Goal: Task Accomplishment & Management: Use online tool/utility

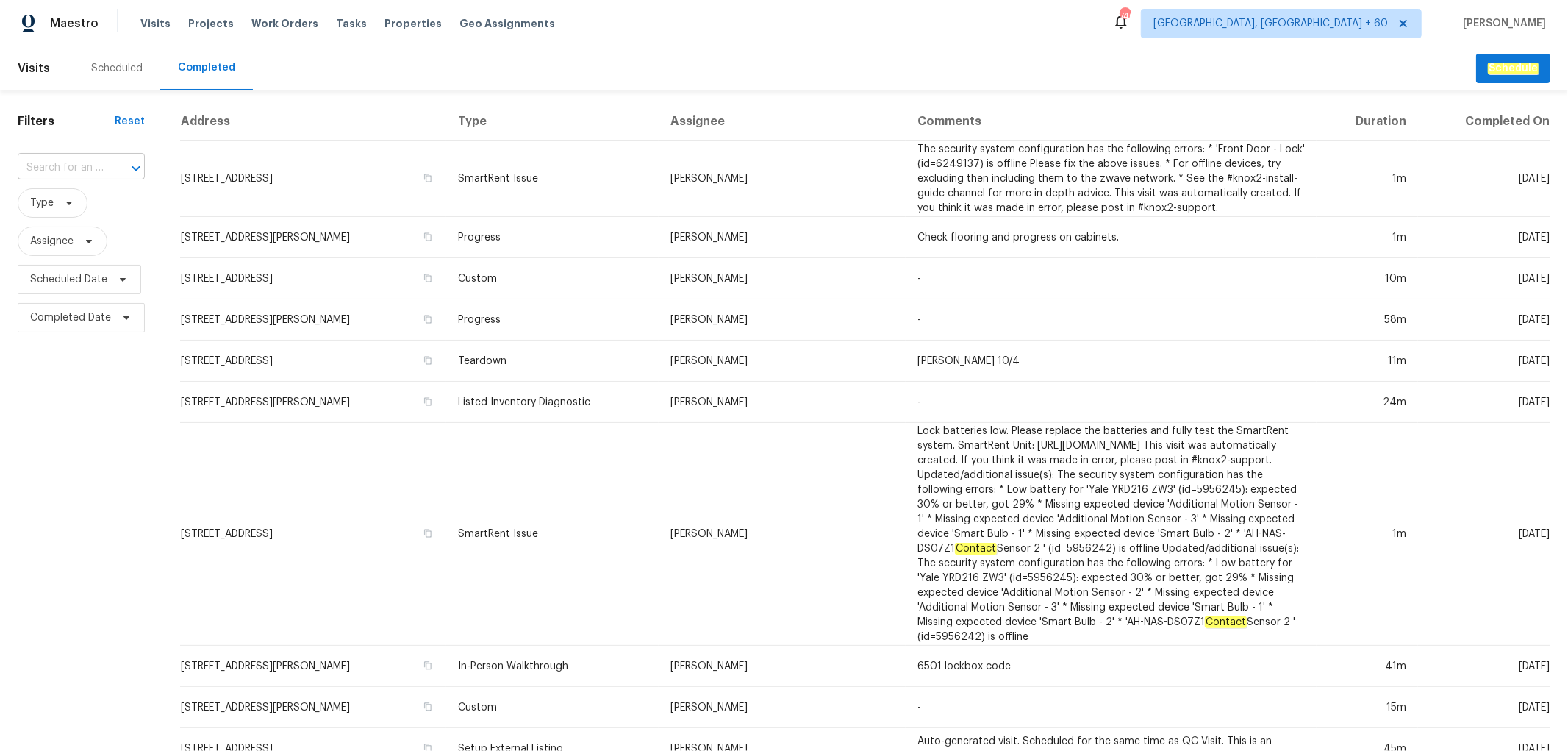
click at [90, 163] on input "text" at bounding box center [61, 168] width 86 height 23
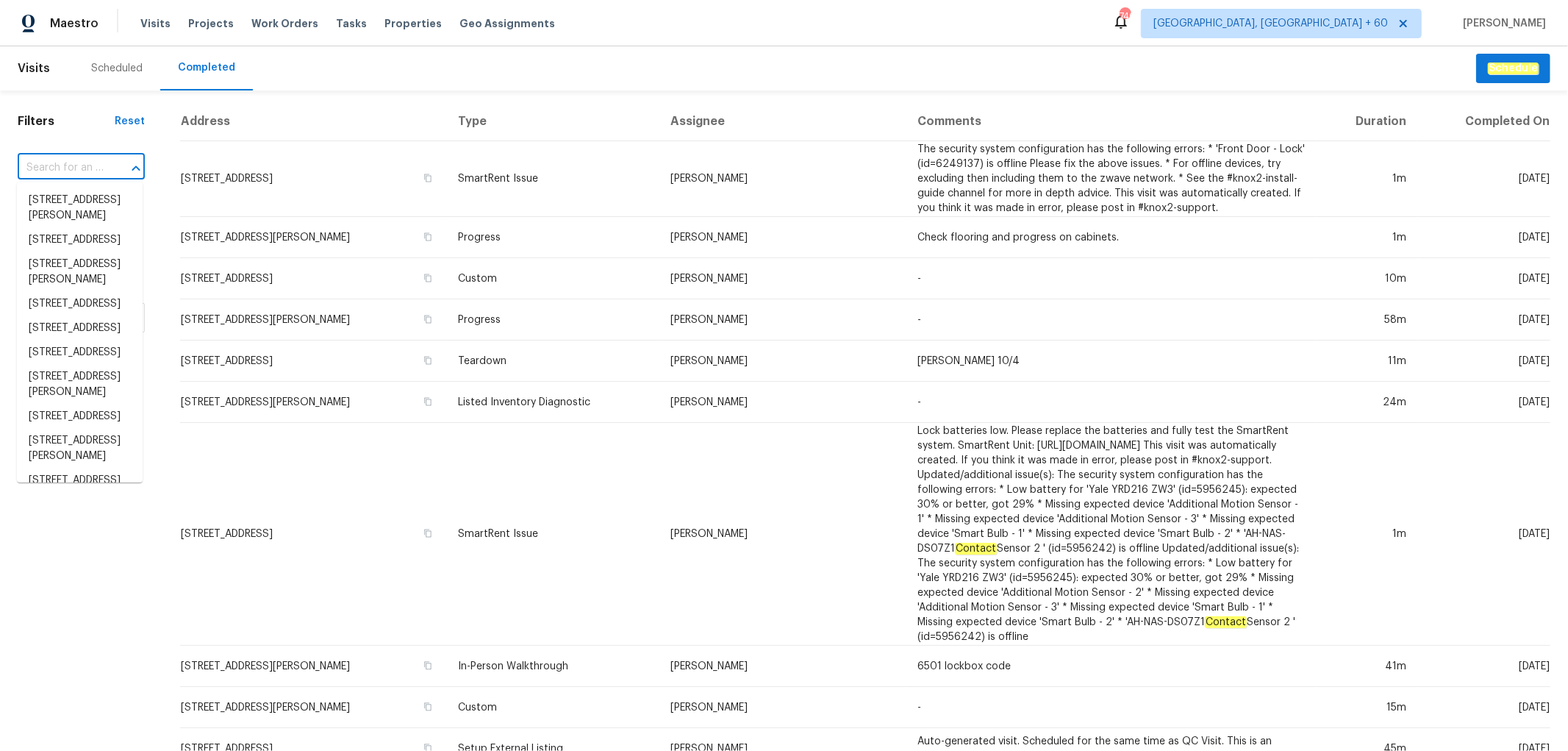
paste input "[STREET_ADDRESS]"
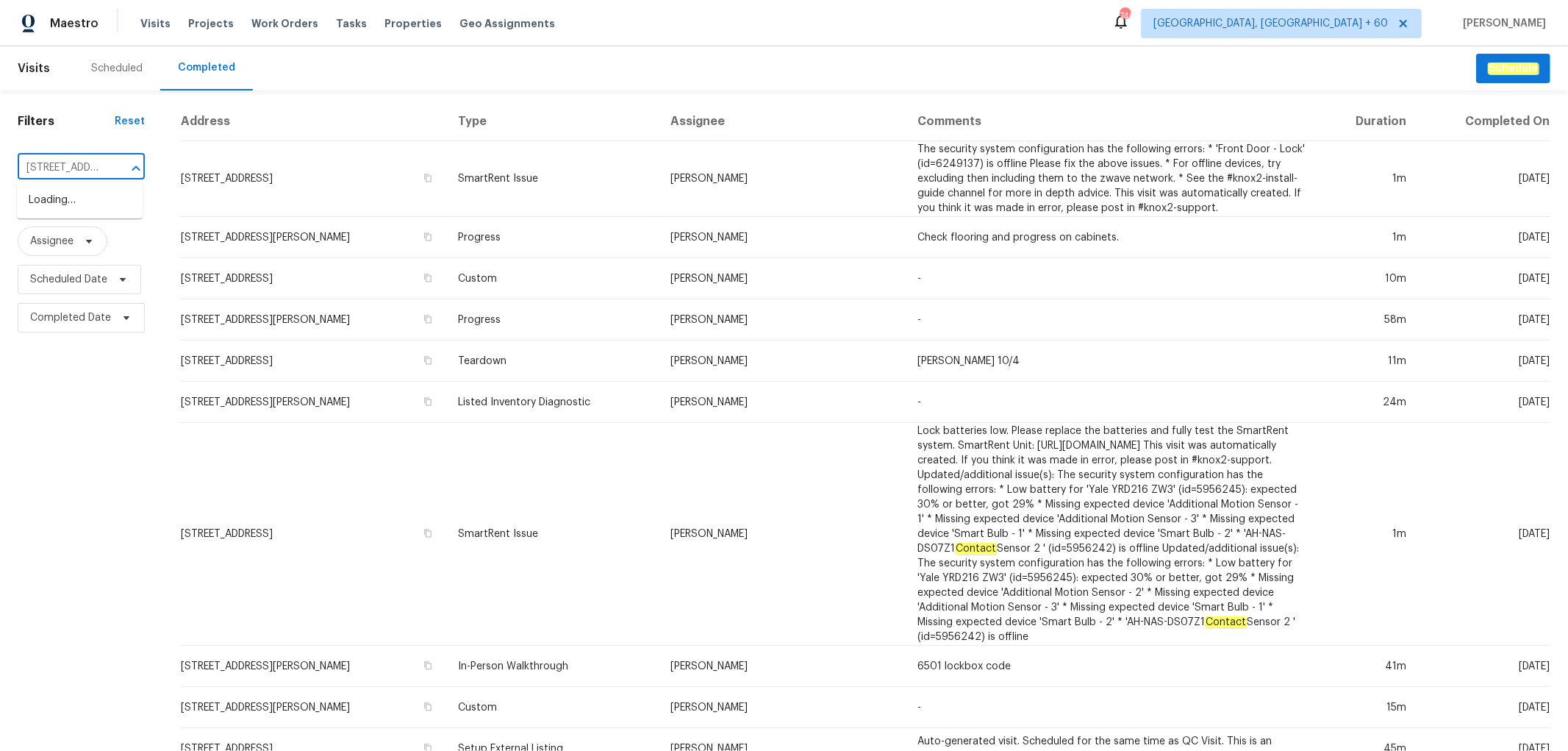
scroll to position [0, 79]
type input "[STREET_ADDRESS]"
click at [79, 213] on li "[STREET_ADDRESS]" at bounding box center [80, 200] width 126 height 24
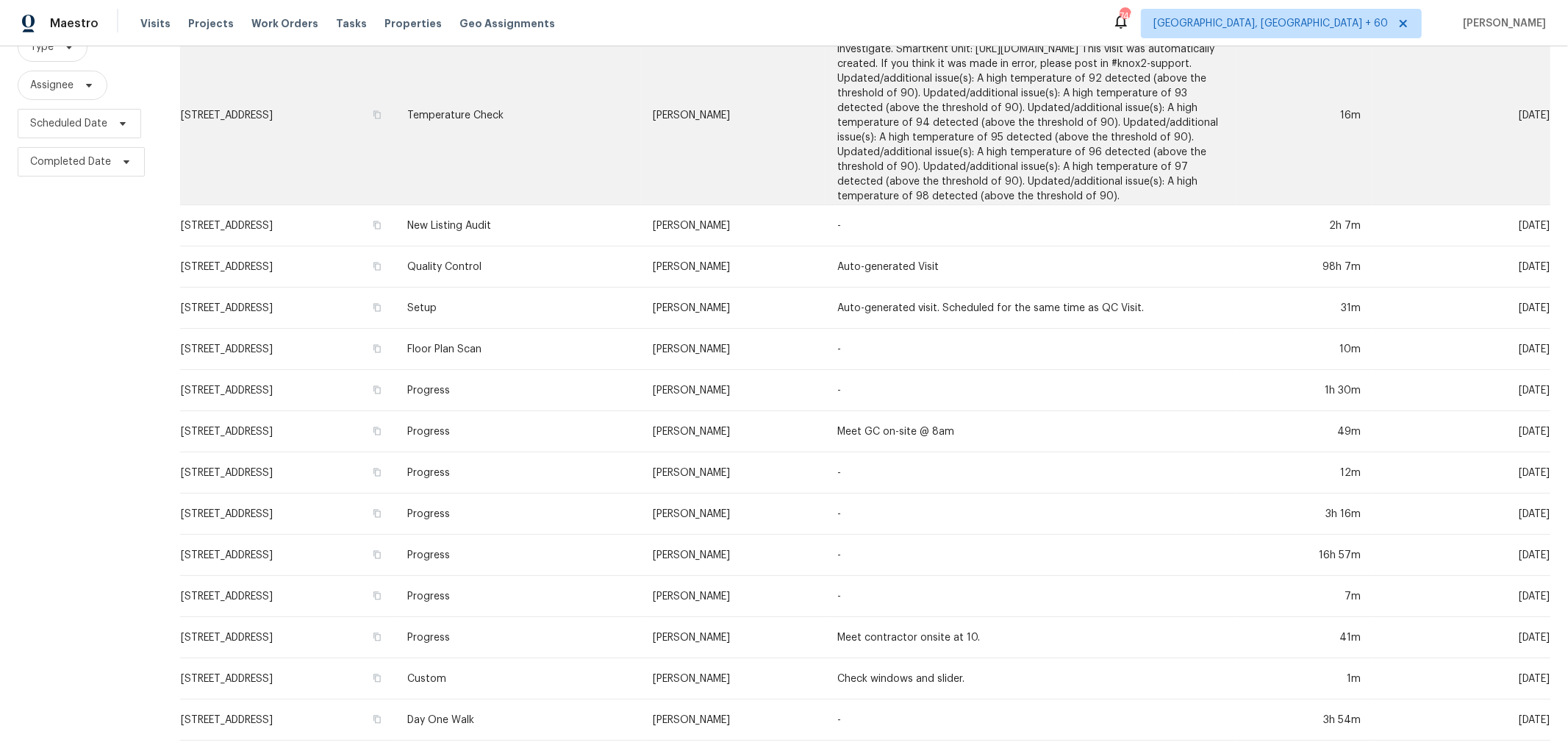
scroll to position [225, 0]
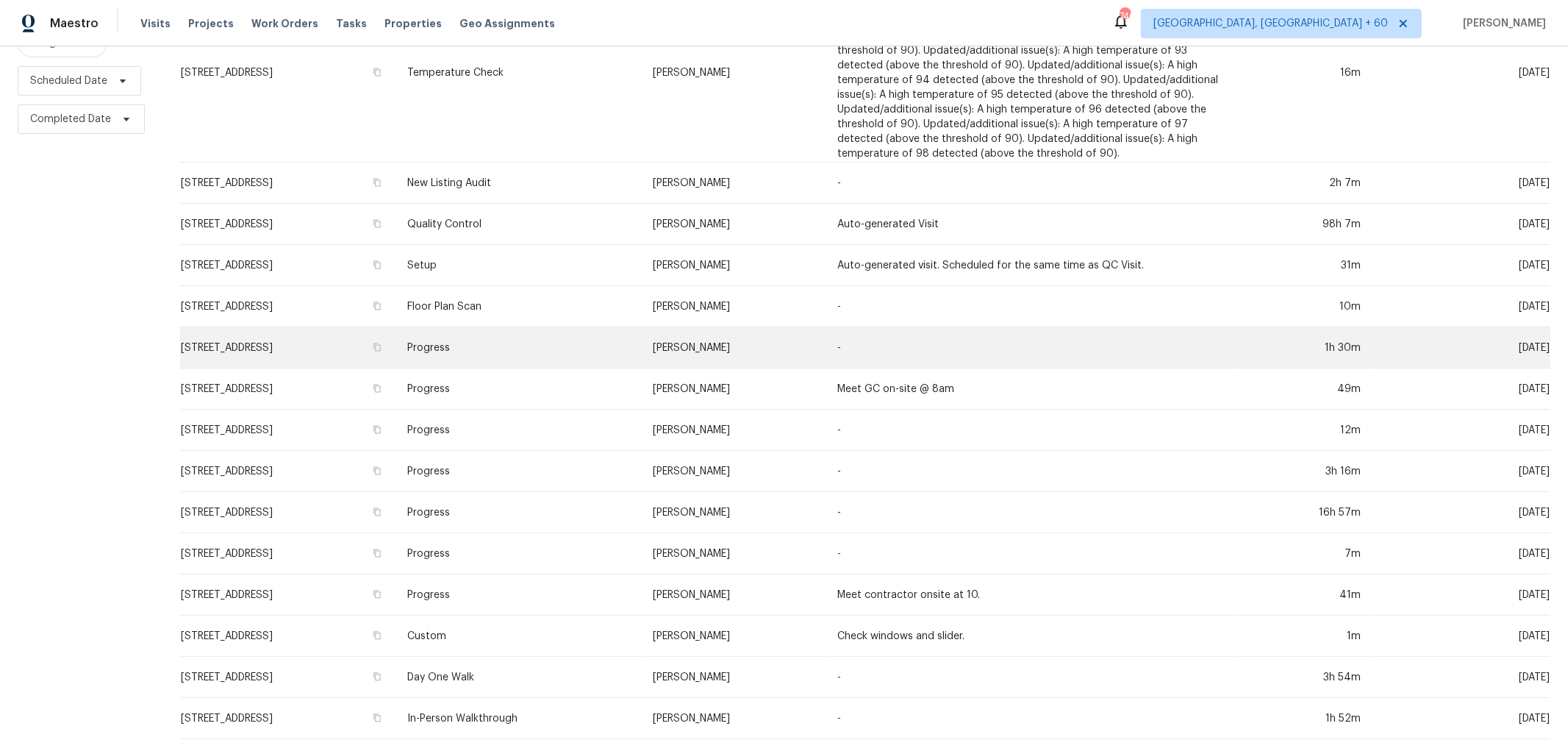
click at [599, 327] on td "Progress" at bounding box center [519, 347] width 246 height 41
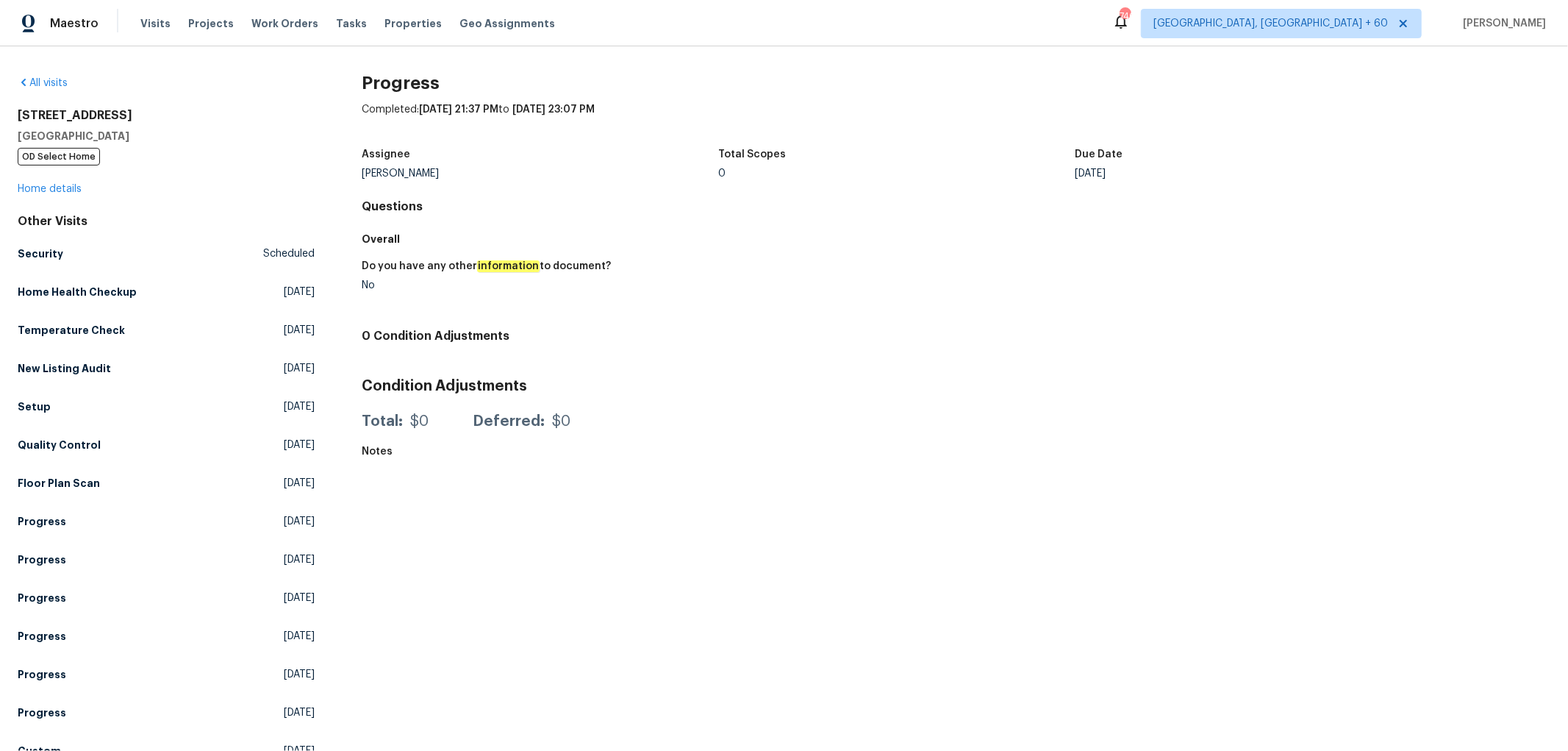
click at [50, 182] on div "[STREET_ADDRESS] OD Select Home Home details" at bounding box center [166, 152] width 297 height 88
click at [50, 187] on link "Home details" at bounding box center [50, 189] width 64 height 10
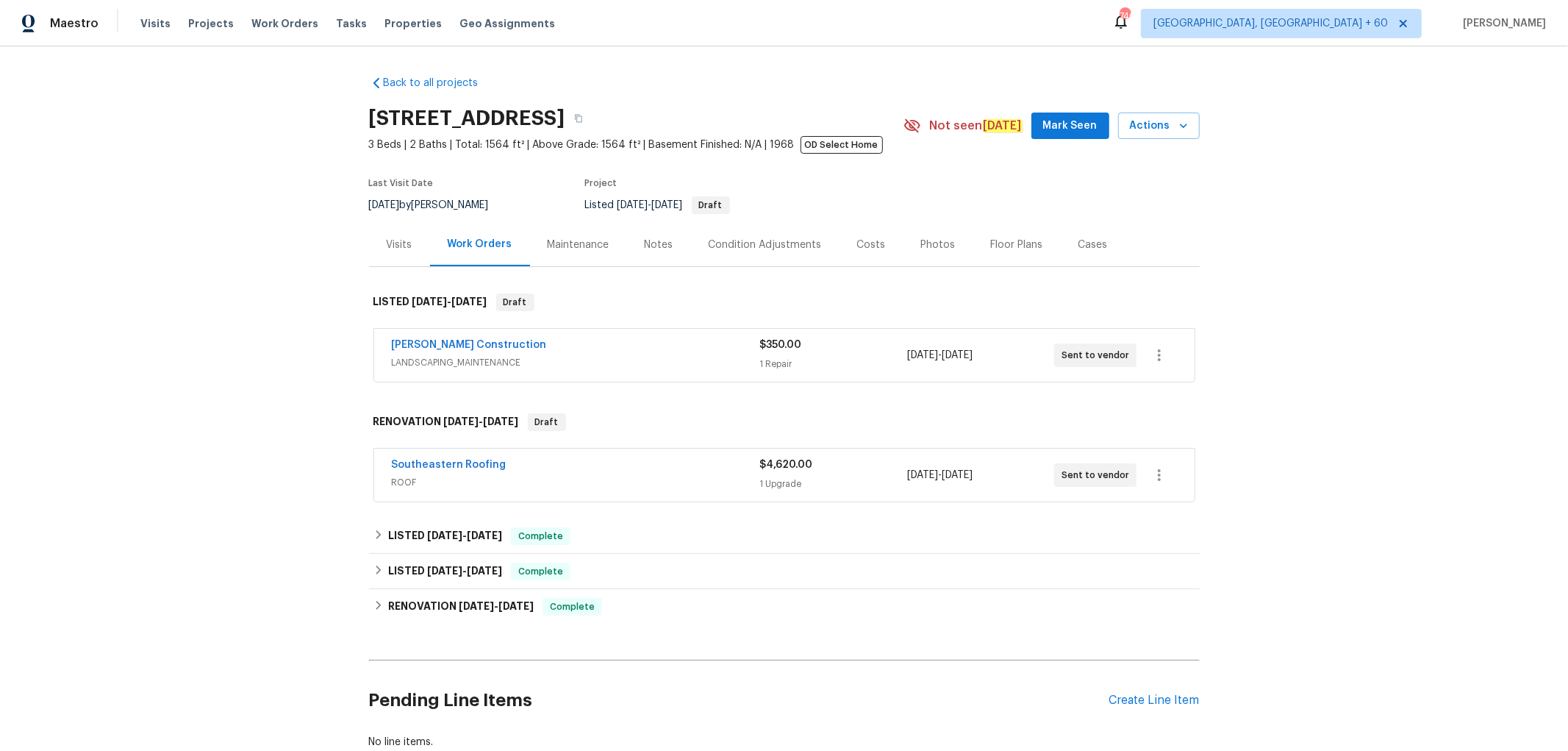
click at [938, 252] on div "Photos" at bounding box center [938, 245] width 35 height 15
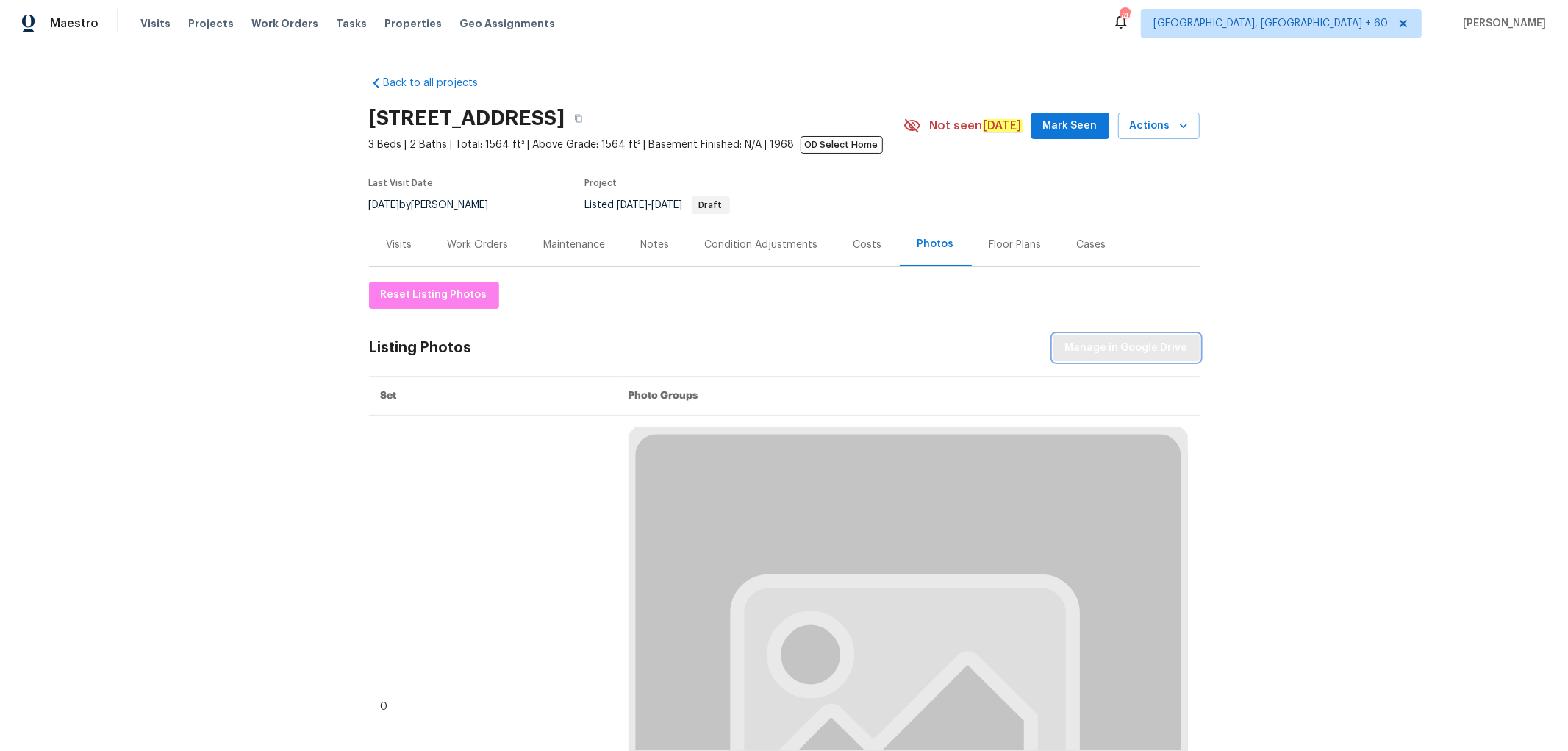
click at [1148, 349] on span "Manage in Google Drive" at bounding box center [1126, 348] width 123 height 18
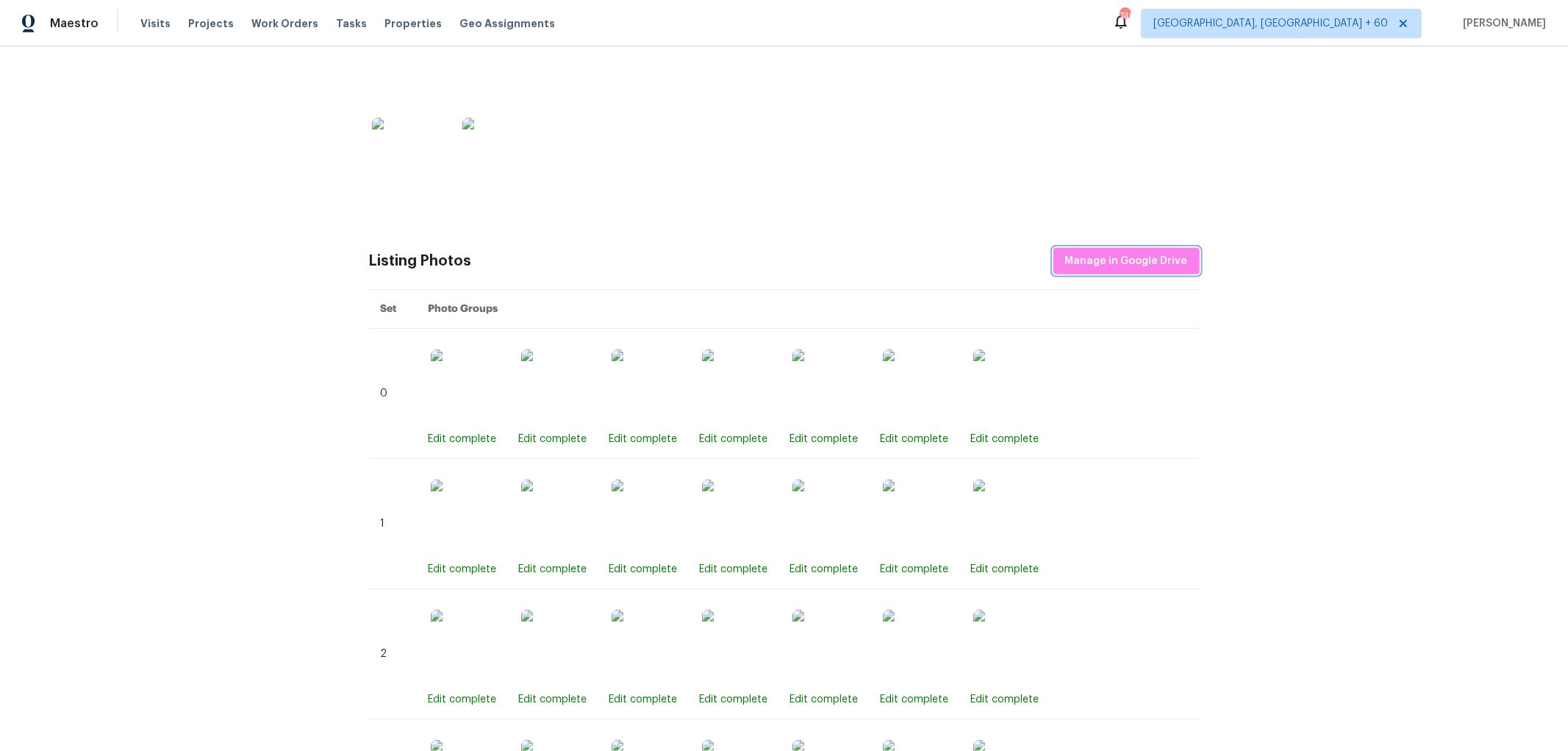
scroll to position [408, 0]
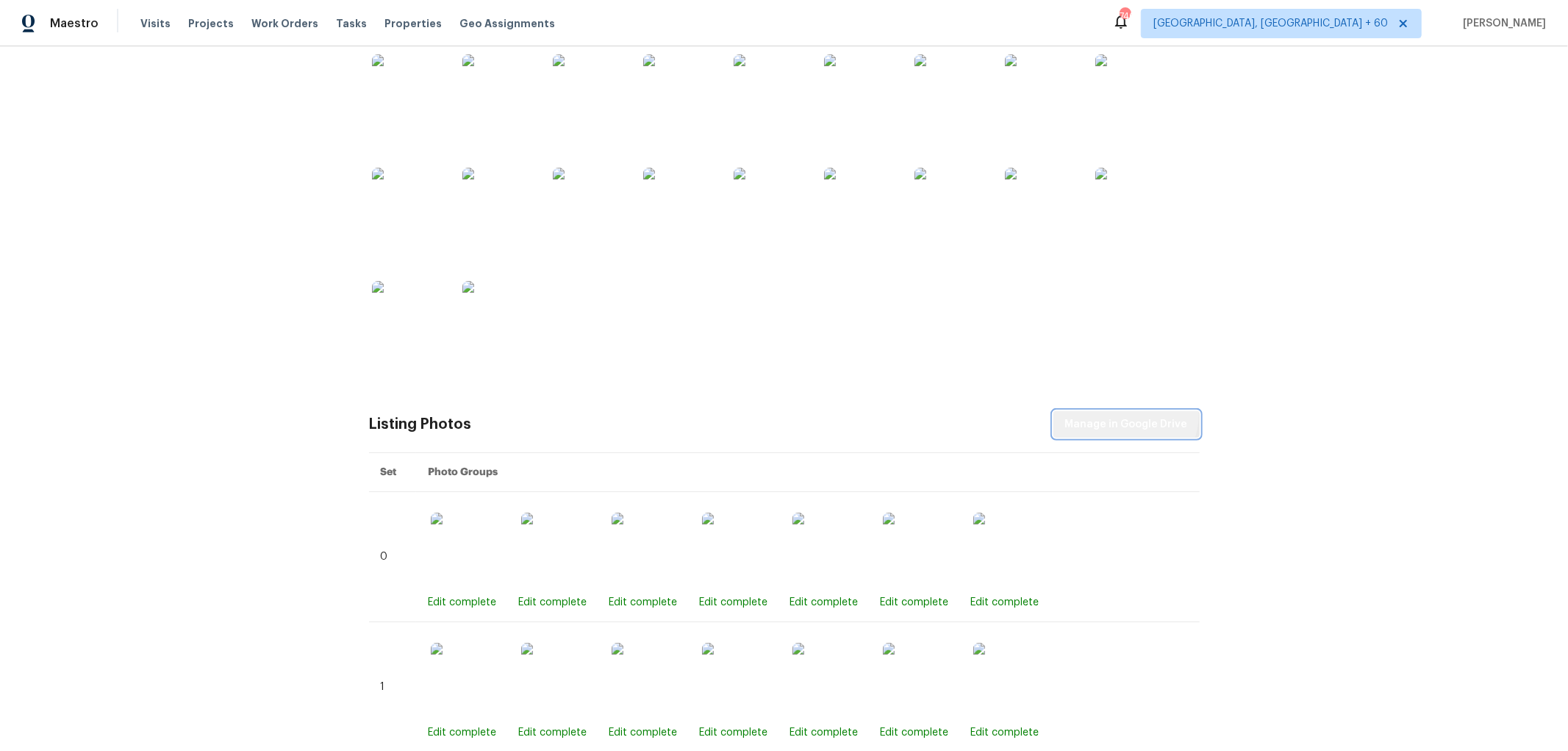
click at [1123, 416] on span "Manage in Google Drive" at bounding box center [1126, 425] width 123 height 18
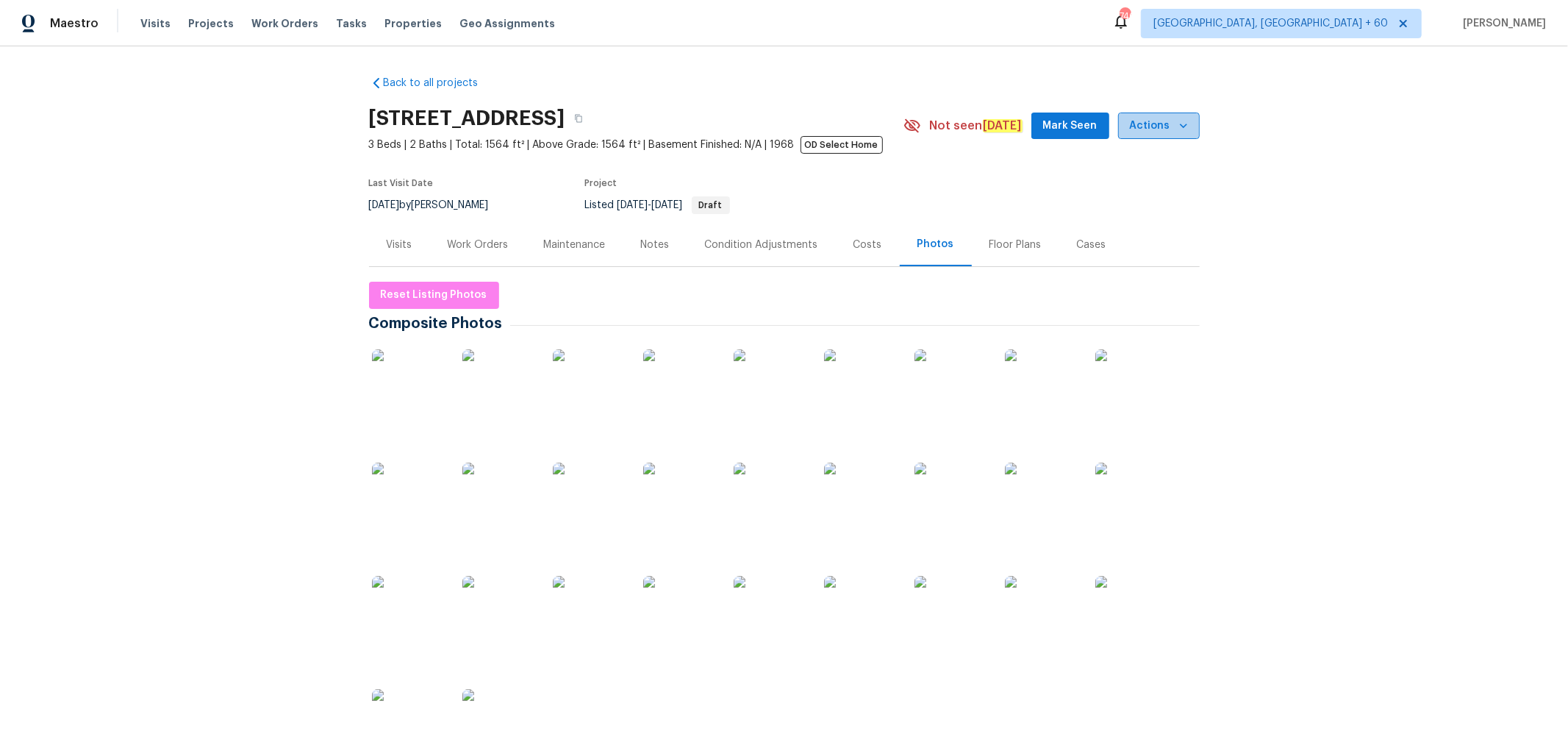
click at [1158, 121] on span "Actions" at bounding box center [1159, 126] width 58 height 18
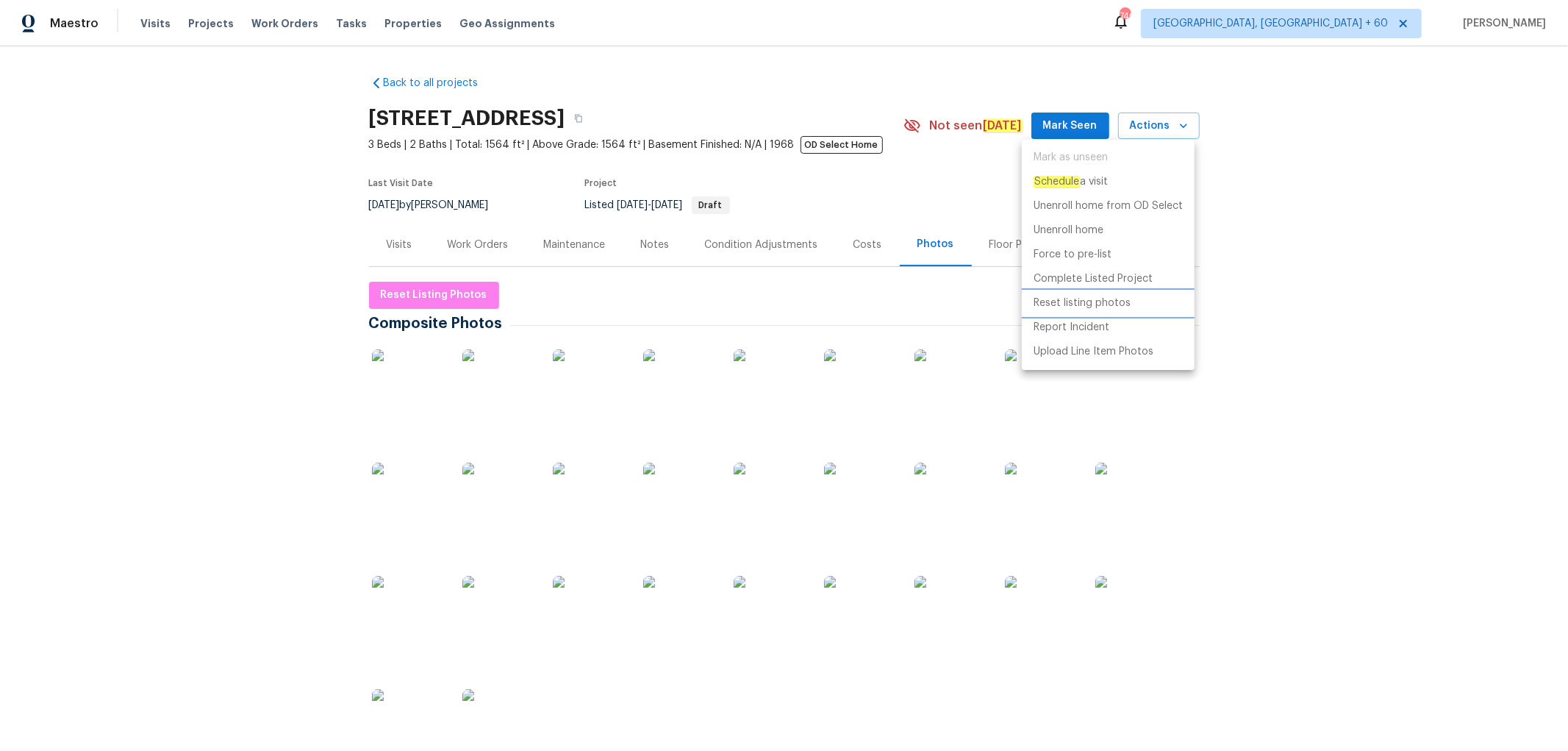
click at [1096, 306] on p "Reset listing photos" at bounding box center [1082, 303] width 97 height 15
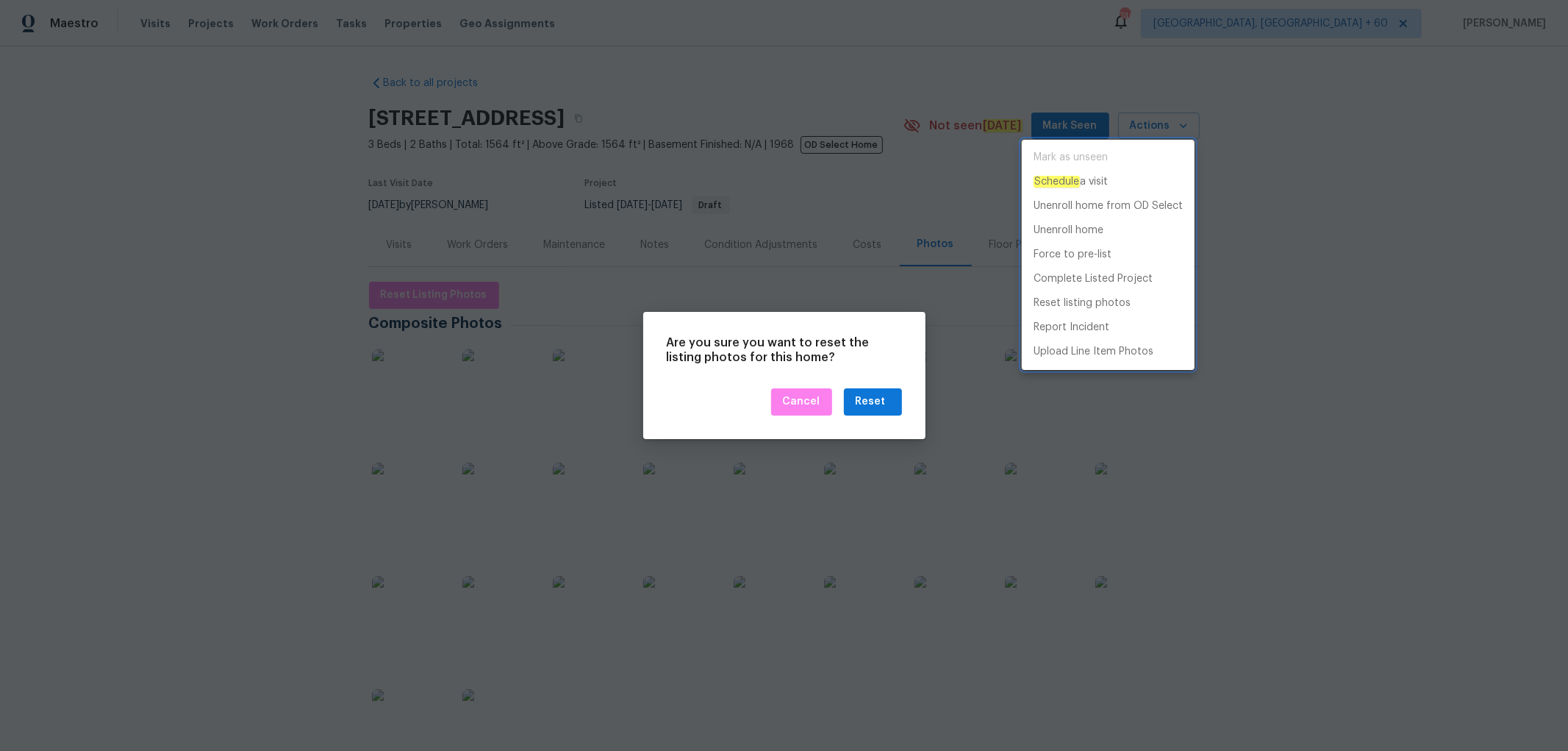
click at [851, 363] on div at bounding box center [784, 375] width 1568 height 751
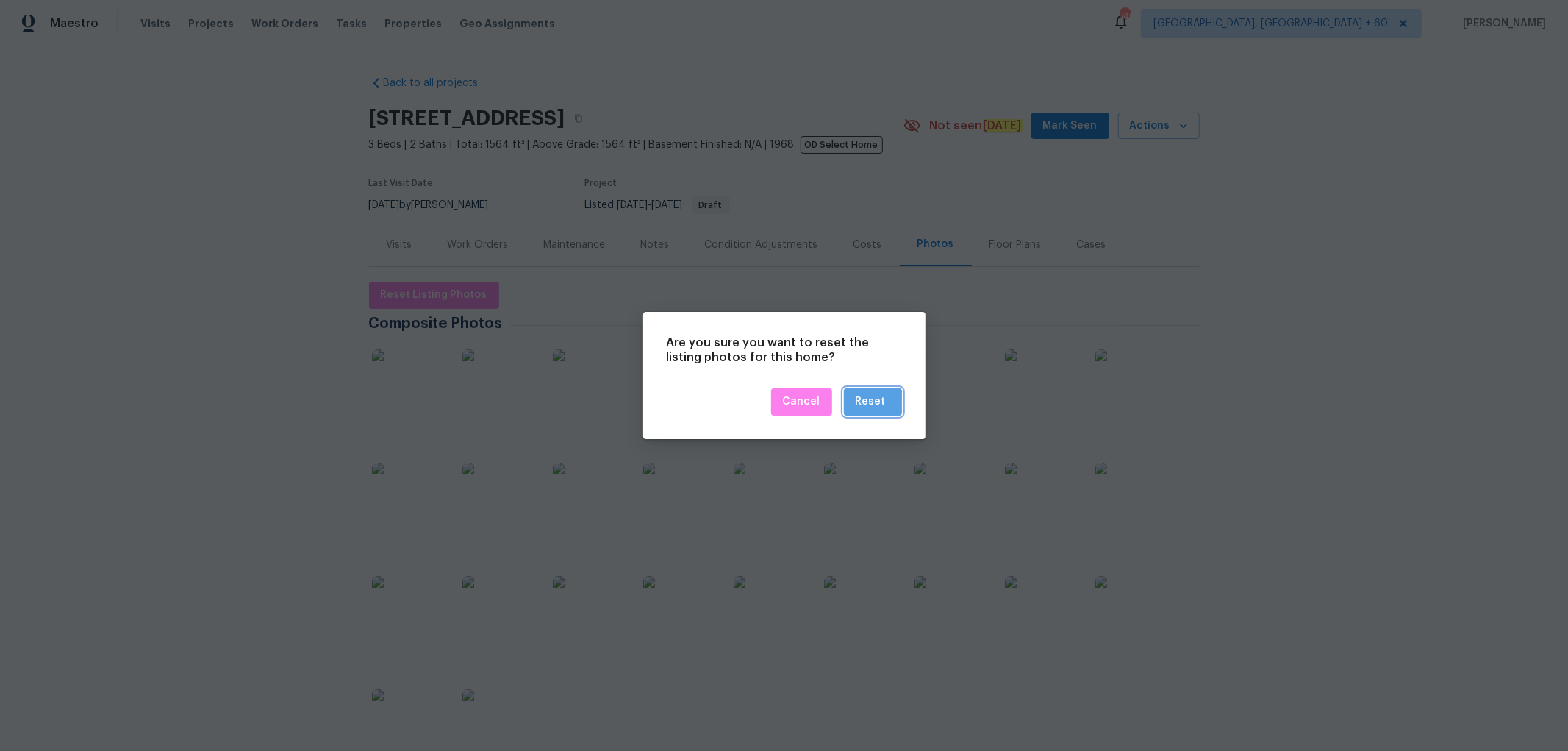
click at [870, 408] on div "Reset" at bounding box center [870, 402] width 30 height 18
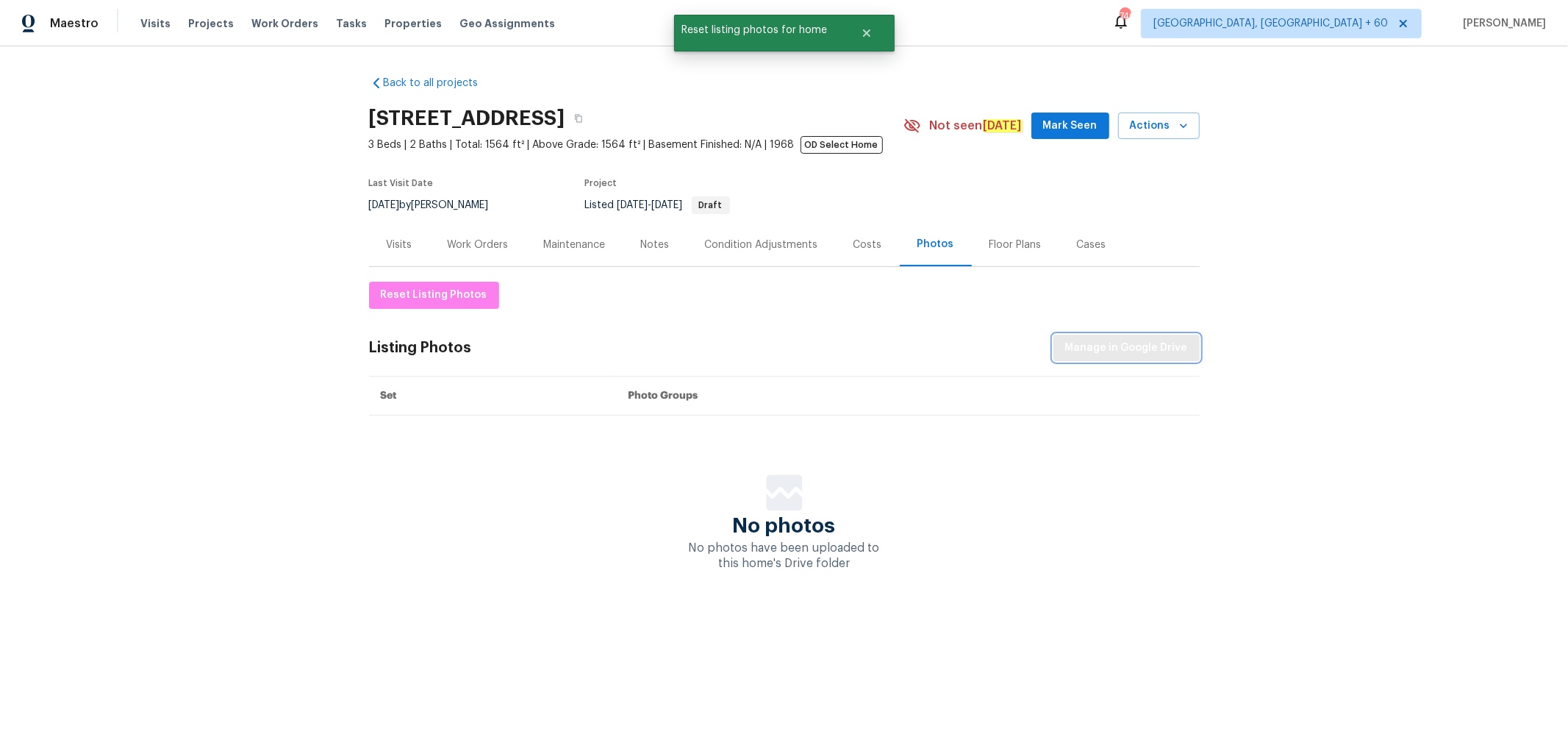
click at [1123, 353] on span "Manage in Google Drive" at bounding box center [1126, 348] width 123 height 18
